Goal: Task Accomplishment & Management: Manage account settings

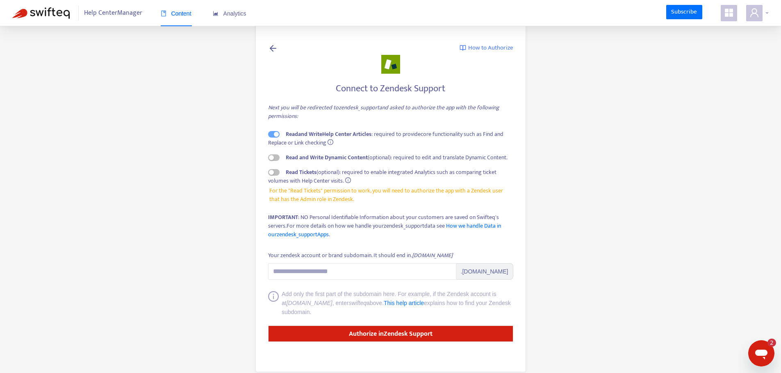
click at [751, 13] on icon "user" at bounding box center [754, 13] width 10 height 10
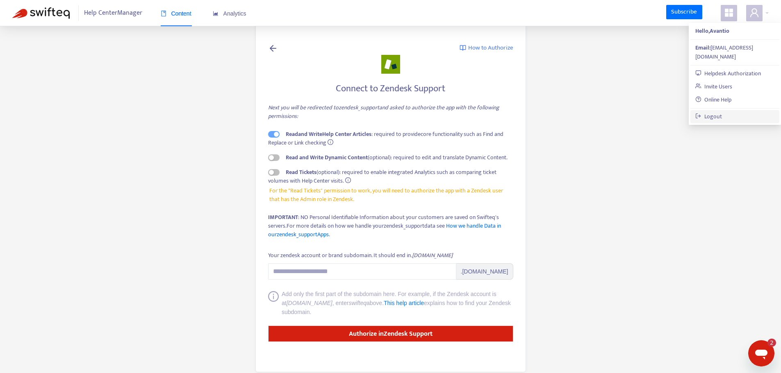
click at [709, 112] on link "Logout" at bounding box center [708, 116] width 27 height 9
